Goal: Complete application form: Complete application form

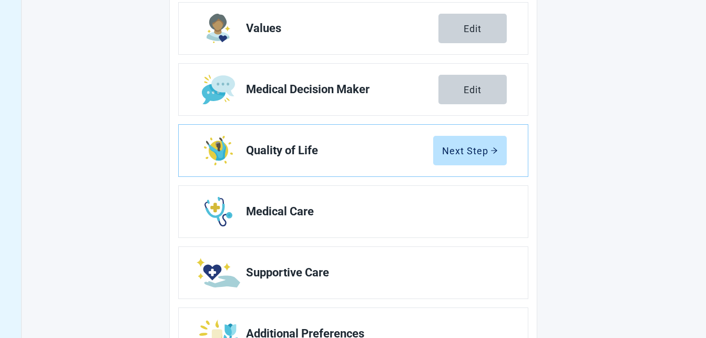
scroll to position [175, 0]
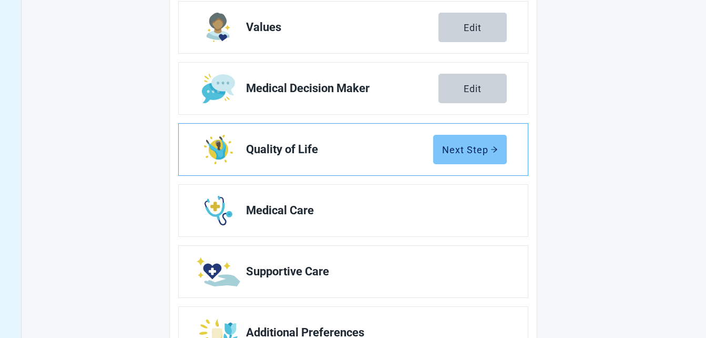
click at [470, 150] on div "Next Step" at bounding box center [470, 149] width 56 height 11
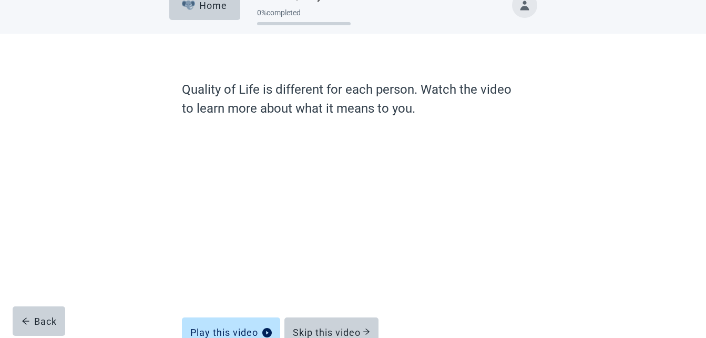
scroll to position [87, 0]
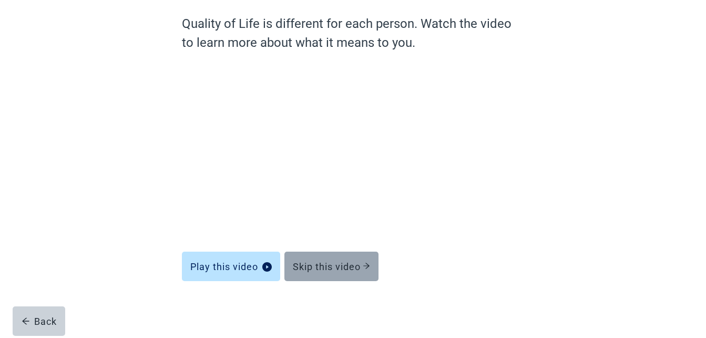
click at [326, 260] on button "Skip this video" at bounding box center [332, 265] width 94 height 29
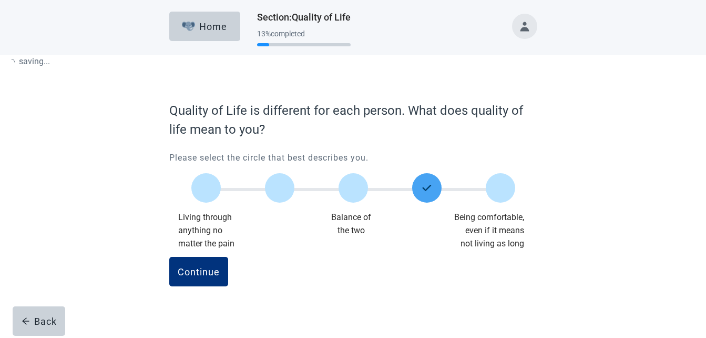
click at [322, 261] on div "Continue" at bounding box center [353, 283] width 368 height 53
click at [210, 266] on div "Continue" at bounding box center [199, 271] width 42 height 11
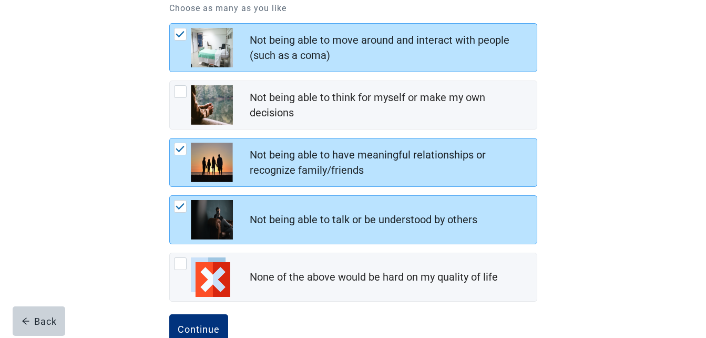
scroll to position [184, 0]
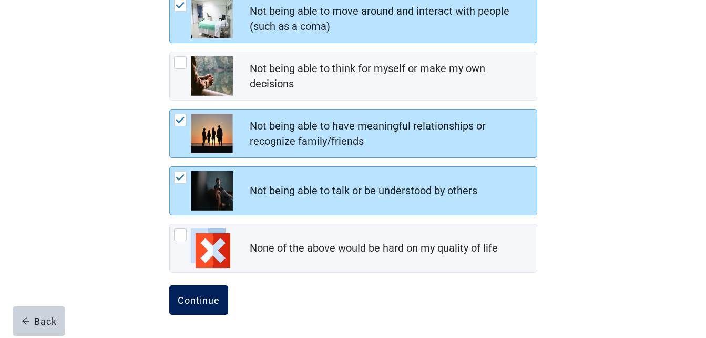
click at [198, 304] on div "Continue" at bounding box center [199, 300] width 42 height 11
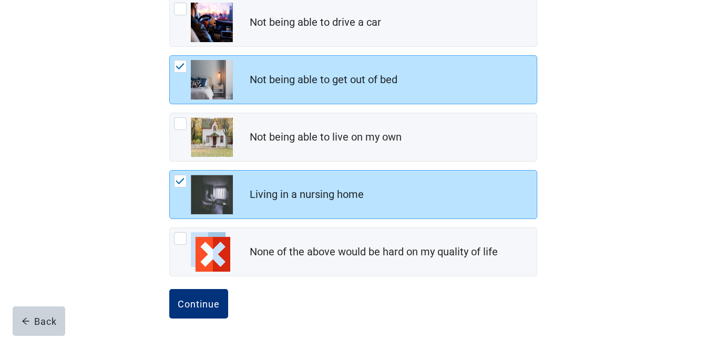
scroll to position [184, 0]
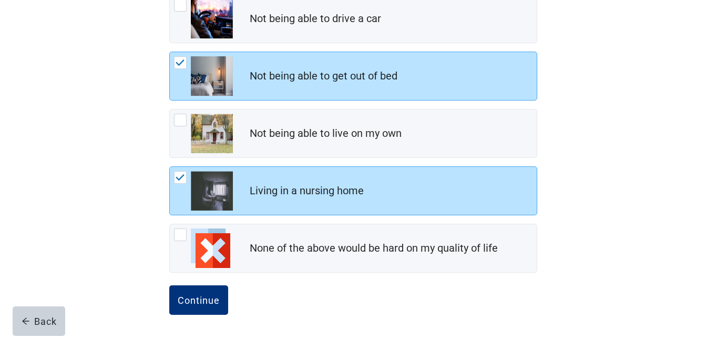
drag, startPoint x: 702, startPoint y: 331, endPoint x: 692, endPoint y: 331, distance: 10.0
click at [702, 331] on main "When you think about your mobility , what would be considered an unacceptable q…" at bounding box center [353, 104] width 706 height 467
click at [206, 298] on div "Continue" at bounding box center [199, 300] width 42 height 11
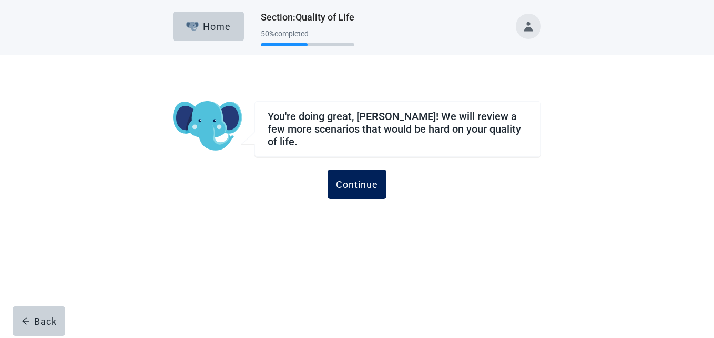
click at [366, 172] on button "Continue" at bounding box center [357, 183] width 59 height 29
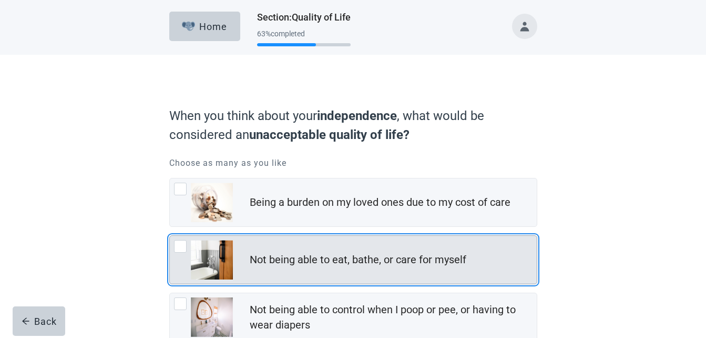
click at [180, 246] on div "Not being able to eat, bathe, or care for myself, checkbox, not checked" at bounding box center [180, 246] width 13 height 13
click at [170, 236] on input "Not being able to eat, bathe, or care for myself" at bounding box center [169, 235] width 1 height 1
click at [181, 245] on div "Not being able to eat, bathe, or care for myself, checkbox, not checked" at bounding box center [180, 246] width 13 height 13
click at [170, 236] on input "Not being able to eat, bathe, or care for myself" at bounding box center [169, 235] width 1 height 1
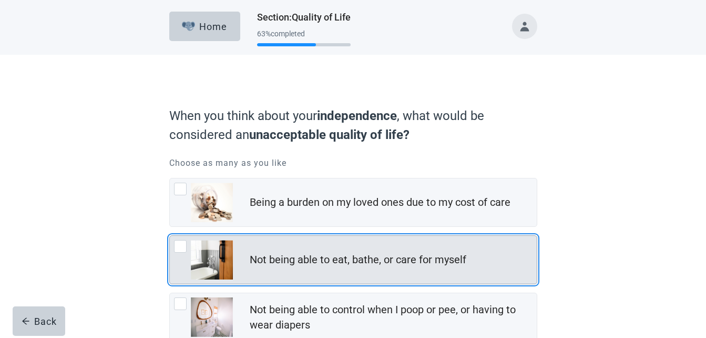
checkbox input "true"
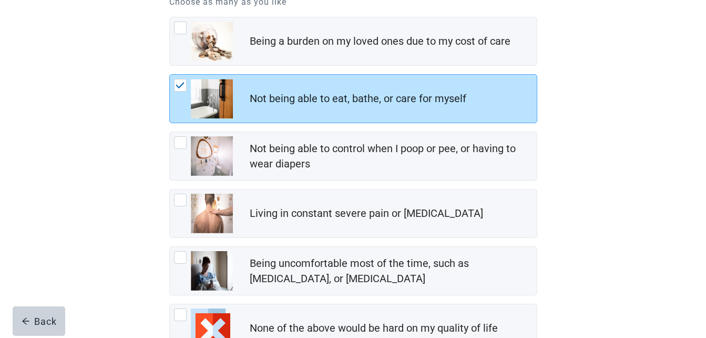
scroll to position [168, 0]
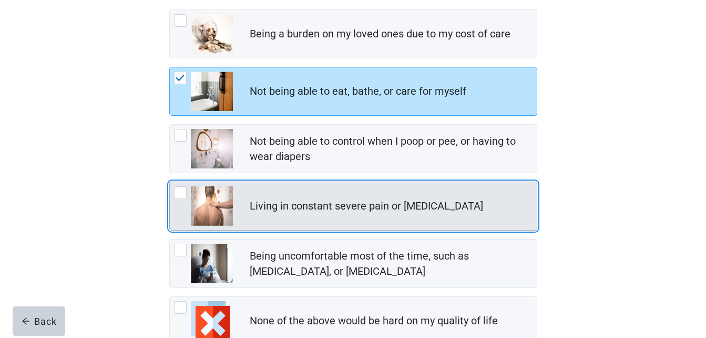
click at [180, 194] on div "Living in constant severe pain or shortness of breath, checkbox, not checked" at bounding box center [180, 192] width 13 height 13
click at [170, 182] on input "Living in constant severe pain or [MEDICAL_DATA]" at bounding box center [169, 181] width 1 height 1
checkbox input "true"
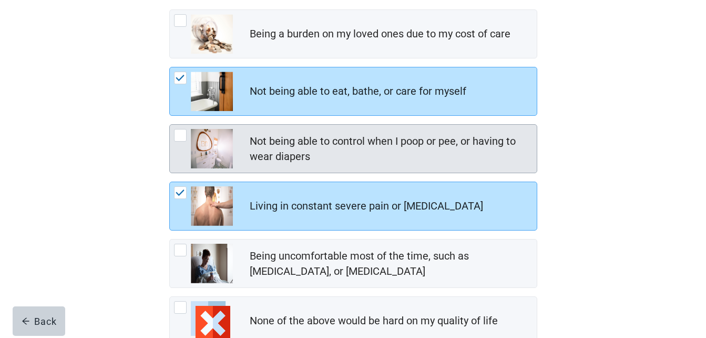
click at [181, 137] on div "Not being able to control when I poop or pee, or having to wear diapers, checkb…" at bounding box center [180, 135] width 13 height 13
click at [170, 125] on input "Not being able to control when I poop or pee, or having to wear diapers" at bounding box center [169, 124] width 1 height 1
checkbox input "true"
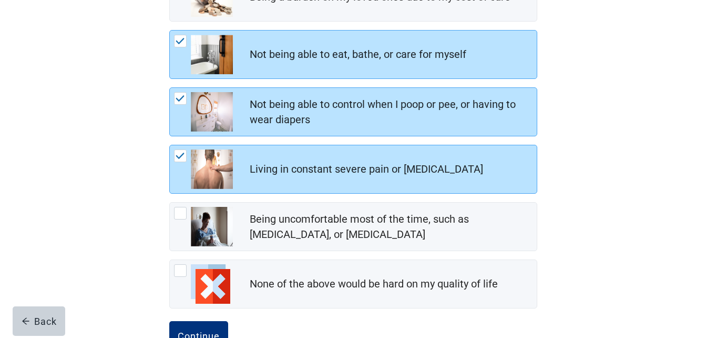
scroll to position [210, 0]
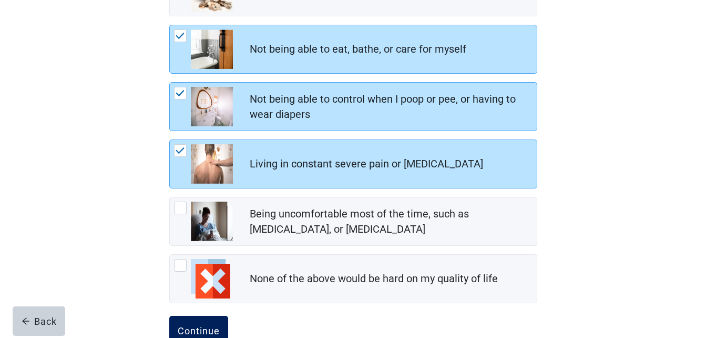
click at [196, 326] on div "Continue" at bounding box center [199, 330] width 42 height 11
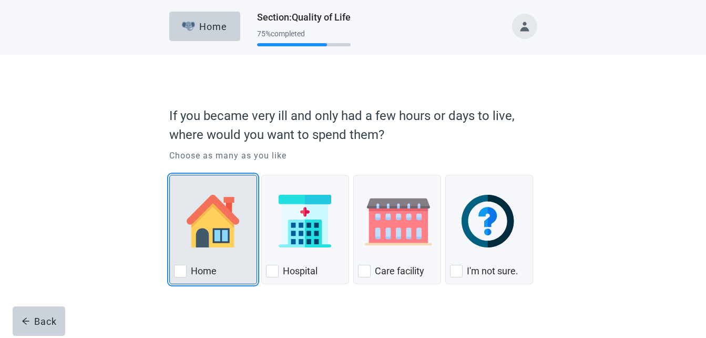
click at [180, 271] on div "Home, checkbox, not checked" at bounding box center [180, 271] width 13 height 13
click at [170, 175] on input "Home" at bounding box center [169, 175] width 1 height 1
checkbox input "true"
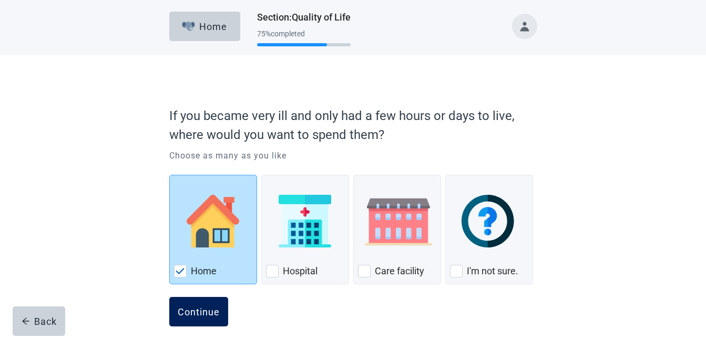
click at [206, 310] on div "Continue" at bounding box center [199, 311] width 42 height 11
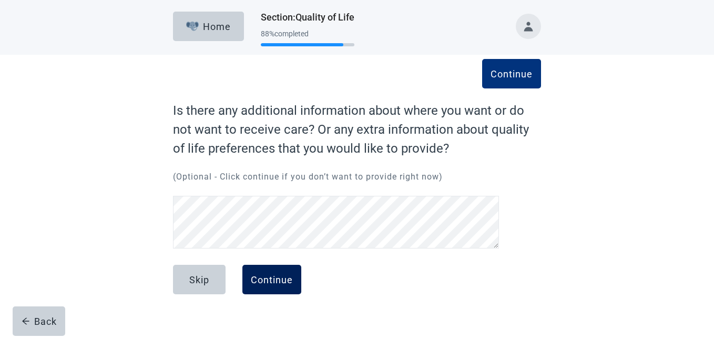
click at [279, 276] on div "Continue" at bounding box center [272, 279] width 42 height 11
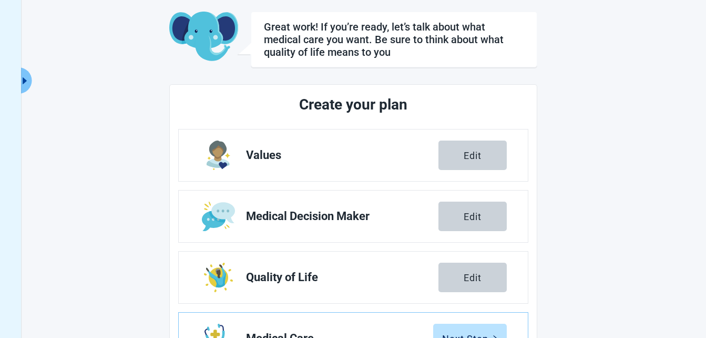
scroll to position [116, 0]
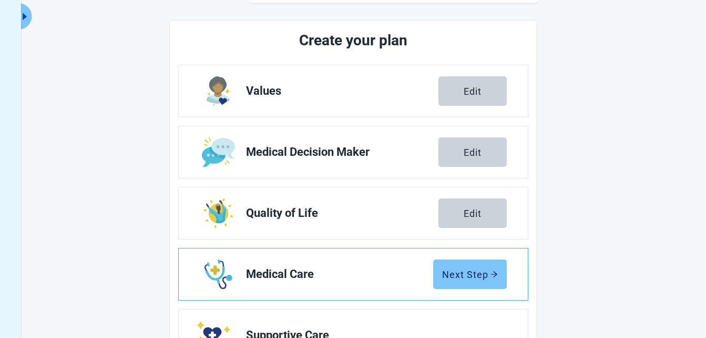
click at [464, 274] on div "Next Step" at bounding box center [470, 274] width 56 height 11
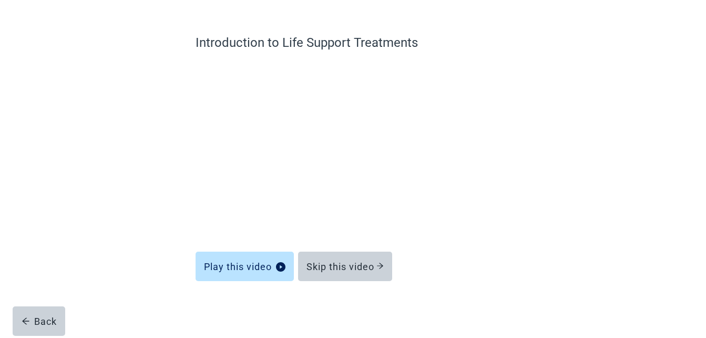
scroll to position [68, 0]
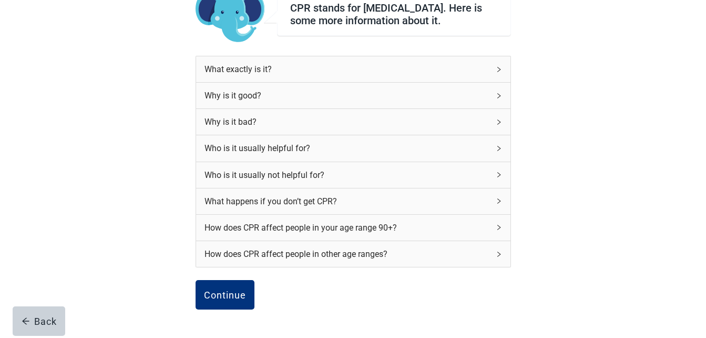
scroll to position [95, 0]
click at [705, 3] on main "CPR stands for [MEDICAL_DATA]. Here is some more information about it. What exa…" at bounding box center [353, 182] width 706 height 447
click at [336, 229] on div "How does CPR affect people in your age range 90+?" at bounding box center [347, 227] width 285 height 13
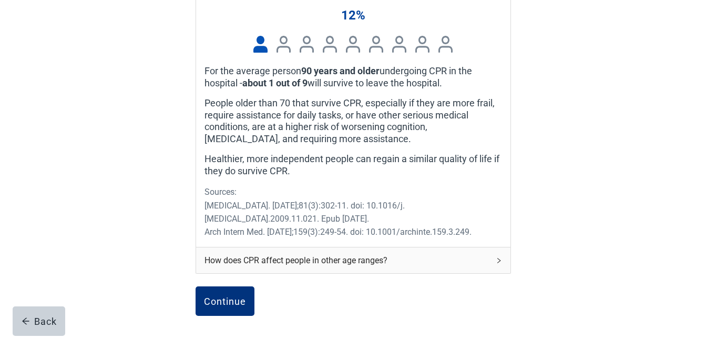
scroll to position [379, 0]
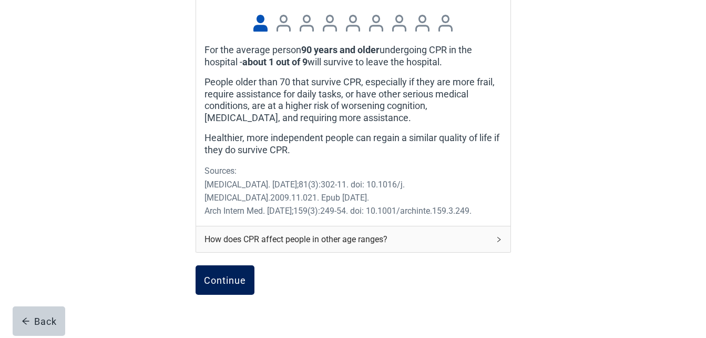
click at [216, 280] on div "Continue" at bounding box center [225, 280] width 42 height 11
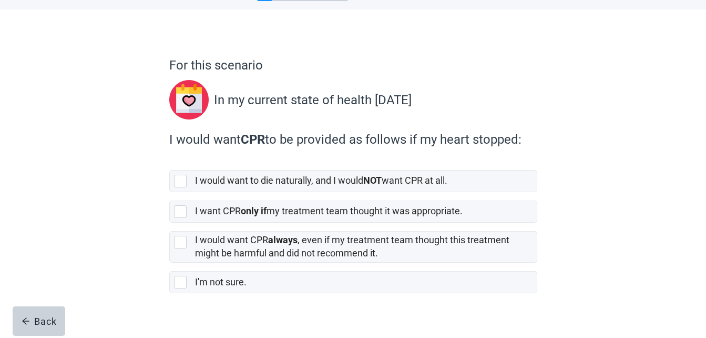
scroll to position [52, 0]
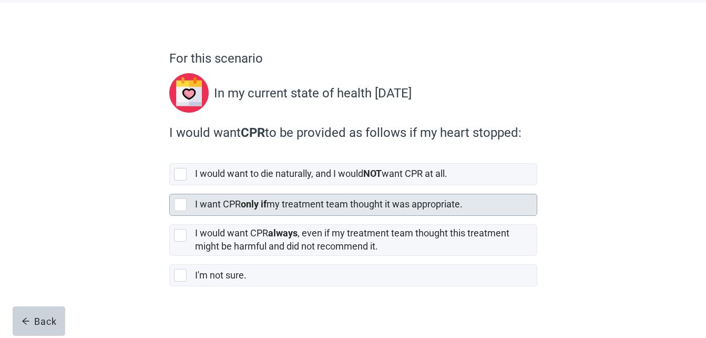
click at [183, 207] on div "[object Object], checkbox, not selected" at bounding box center [180, 204] width 13 height 13
click at [170, 186] on input "I want CPR only if my treatment team thought it was appropriate." at bounding box center [169, 185] width 1 height 1
checkbox input "true"
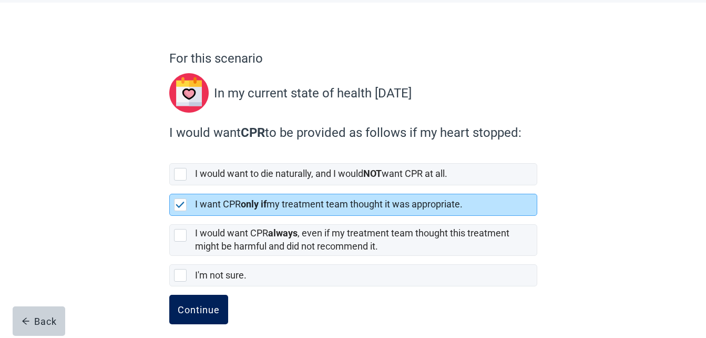
click at [198, 308] on div "Continue" at bounding box center [199, 309] width 42 height 11
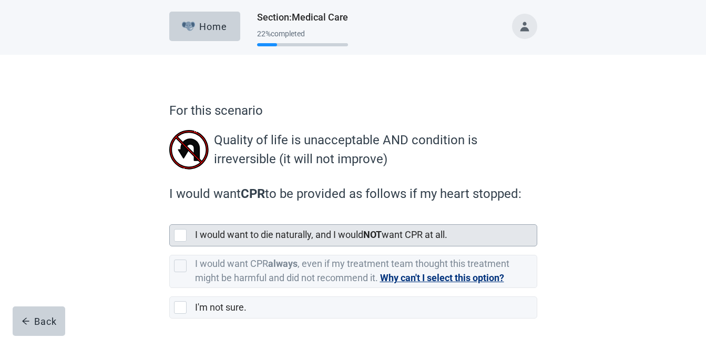
click at [180, 237] on div "[object Object], checkbox, not selected" at bounding box center [180, 235] width 13 height 13
click at [170, 216] on input "I would want to die naturally, and I would NOT want CPR at all." at bounding box center [169, 216] width 1 height 1
checkbox input "true"
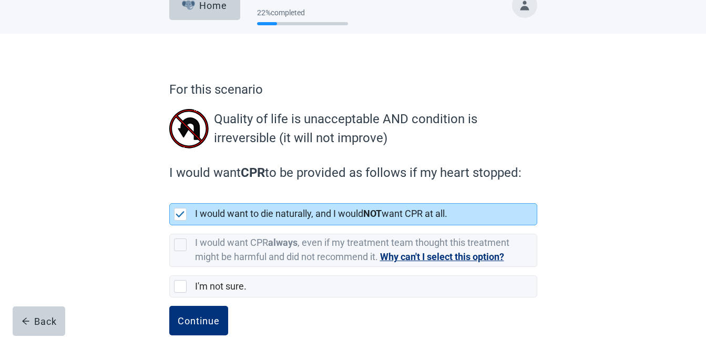
scroll to position [42, 0]
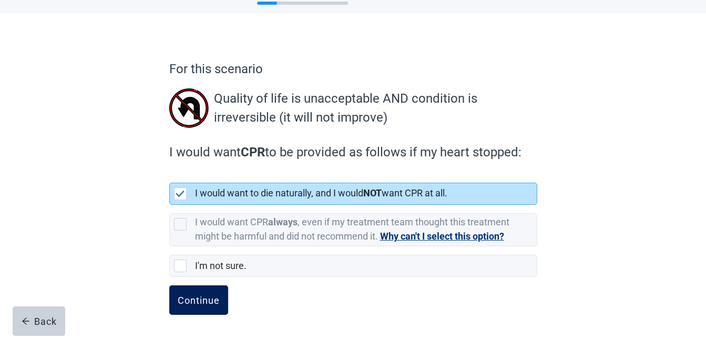
click at [205, 296] on div "Continue" at bounding box center [199, 300] width 42 height 11
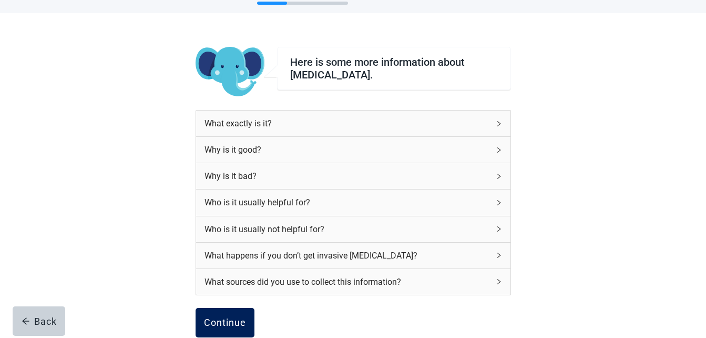
click at [214, 323] on div "Continue" at bounding box center [225, 322] width 42 height 11
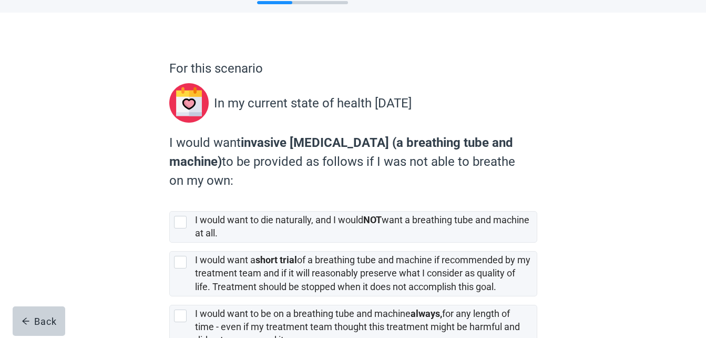
scroll to position [84, 0]
